Goal: Check status

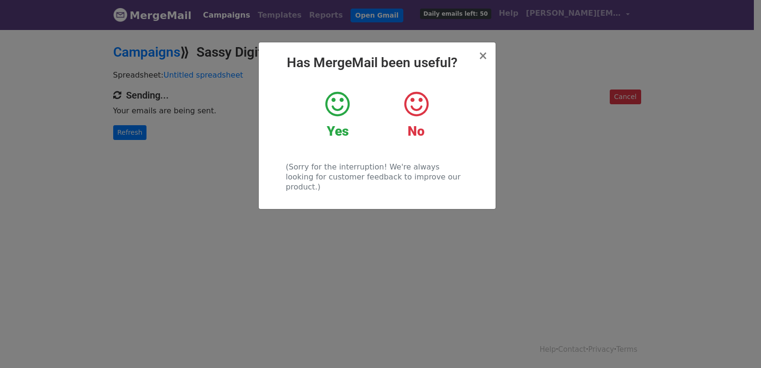
click at [120, 135] on div "× Has MergeMail been useful? Yes No (Sorry for the interruption! We're always l…" at bounding box center [380, 198] width 761 height 339
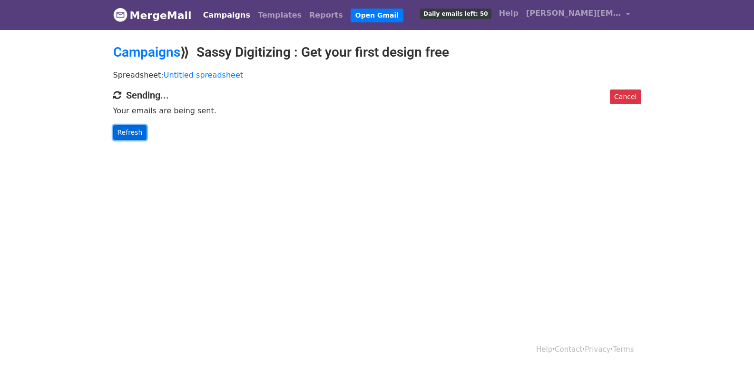
click at [120, 135] on link "Refresh" at bounding box center [130, 132] width 34 height 15
click at [120, 134] on link "Refresh" at bounding box center [130, 132] width 34 height 15
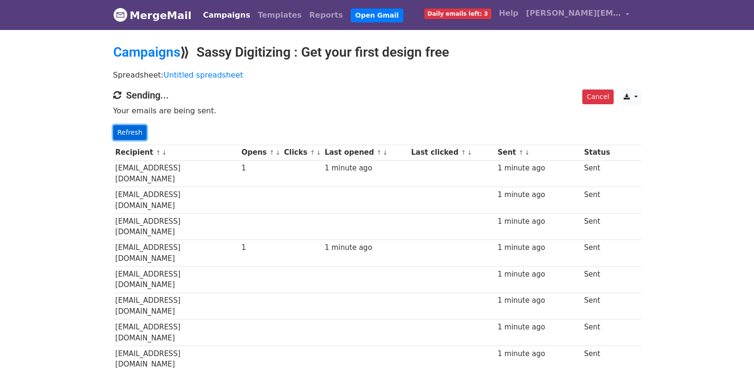
click at [132, 133] on link "Refresh" at bounding box center [130, 132] width 34 height 15
